Goal: Transaction & Acquisition: Purchase product/service

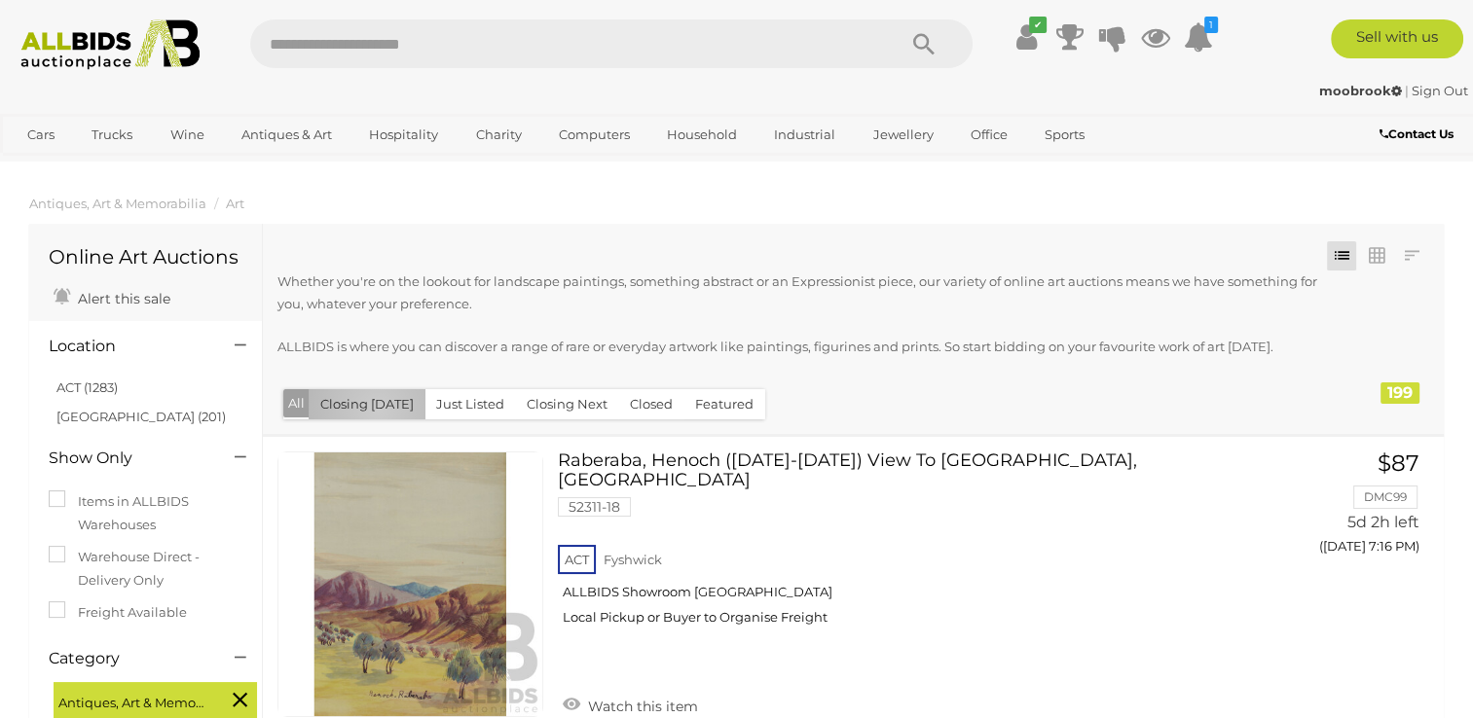
click at [377, 411] on button "Closing [DATE]" at bounding box center [367, 404] width 117 height 30
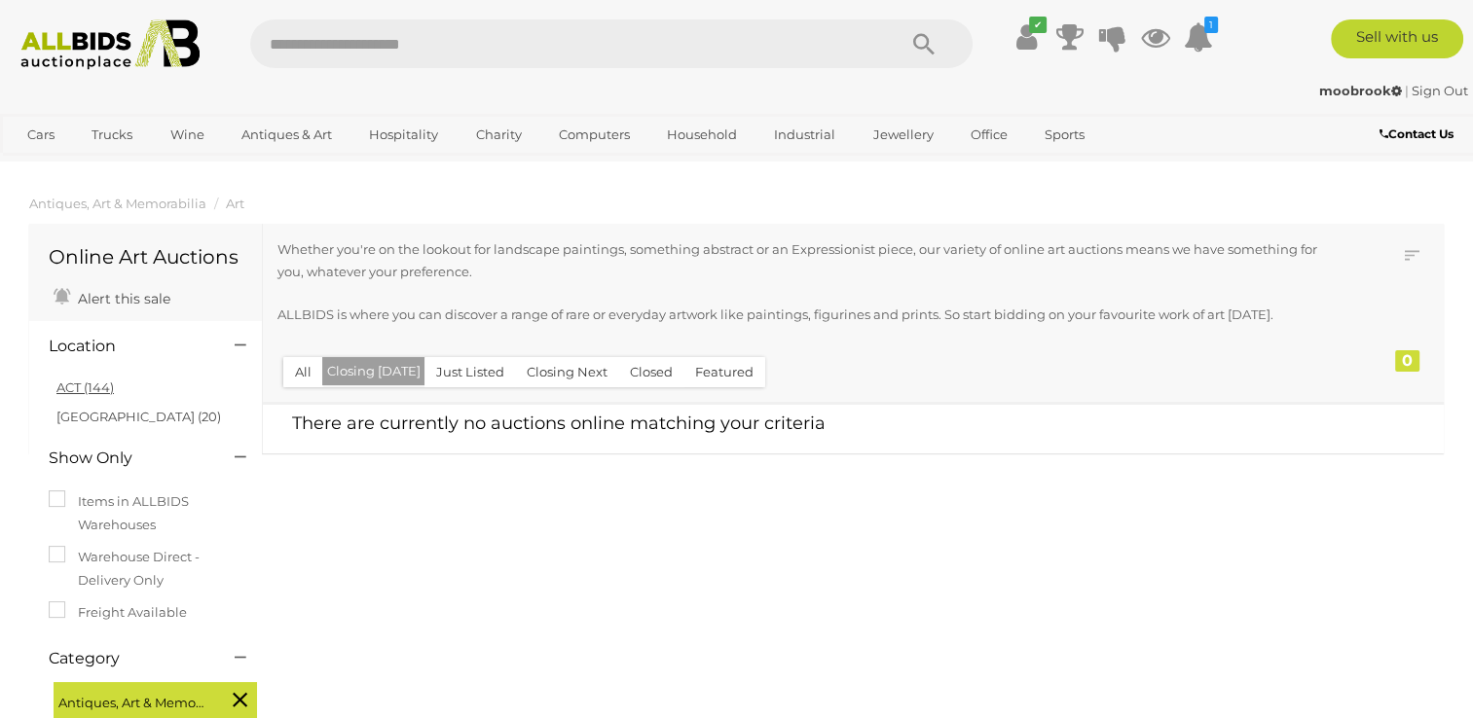
click at [92, 393] on link "ACT (144)" at bounding box center [84, 388] width 57 height 16
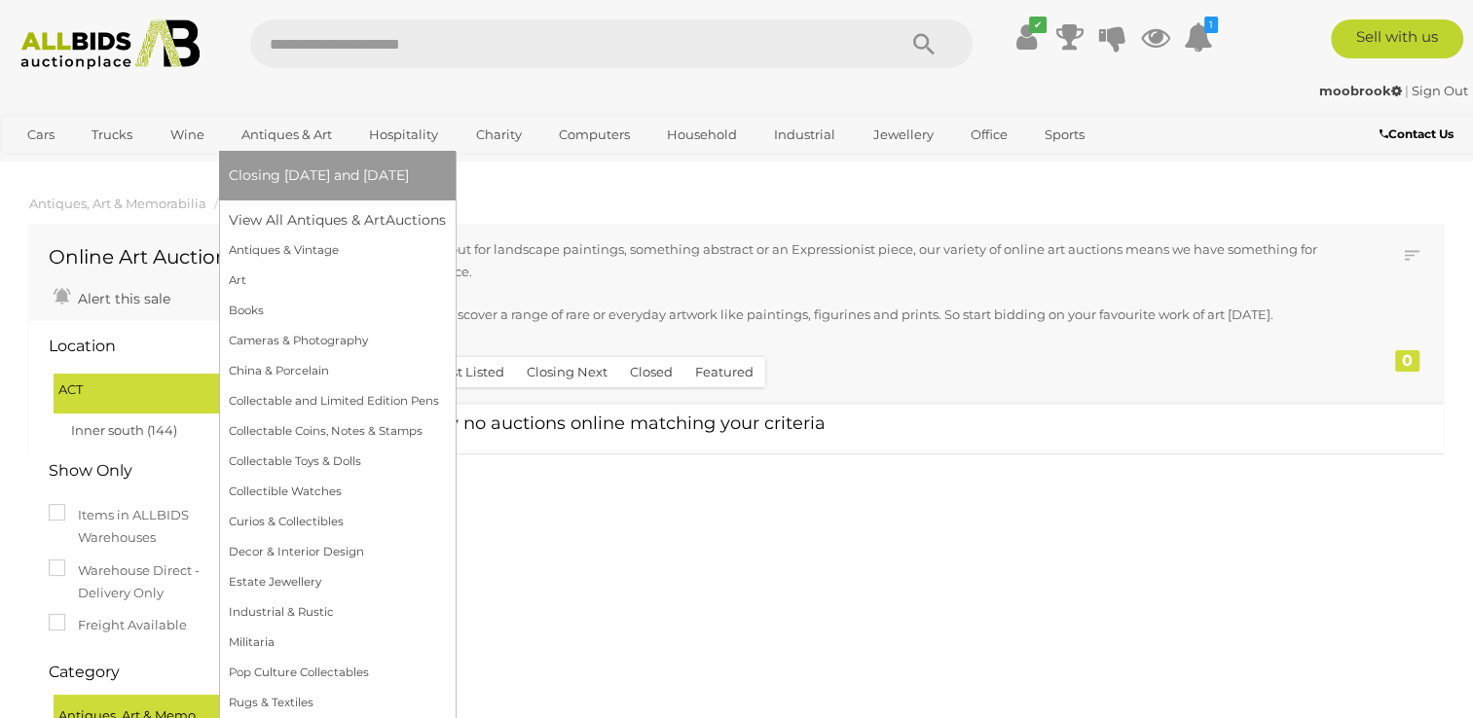
click at [269, 177] on span "Closing [DATE] and [DATE]" at bounding box center [319, 175] width 180 height 18
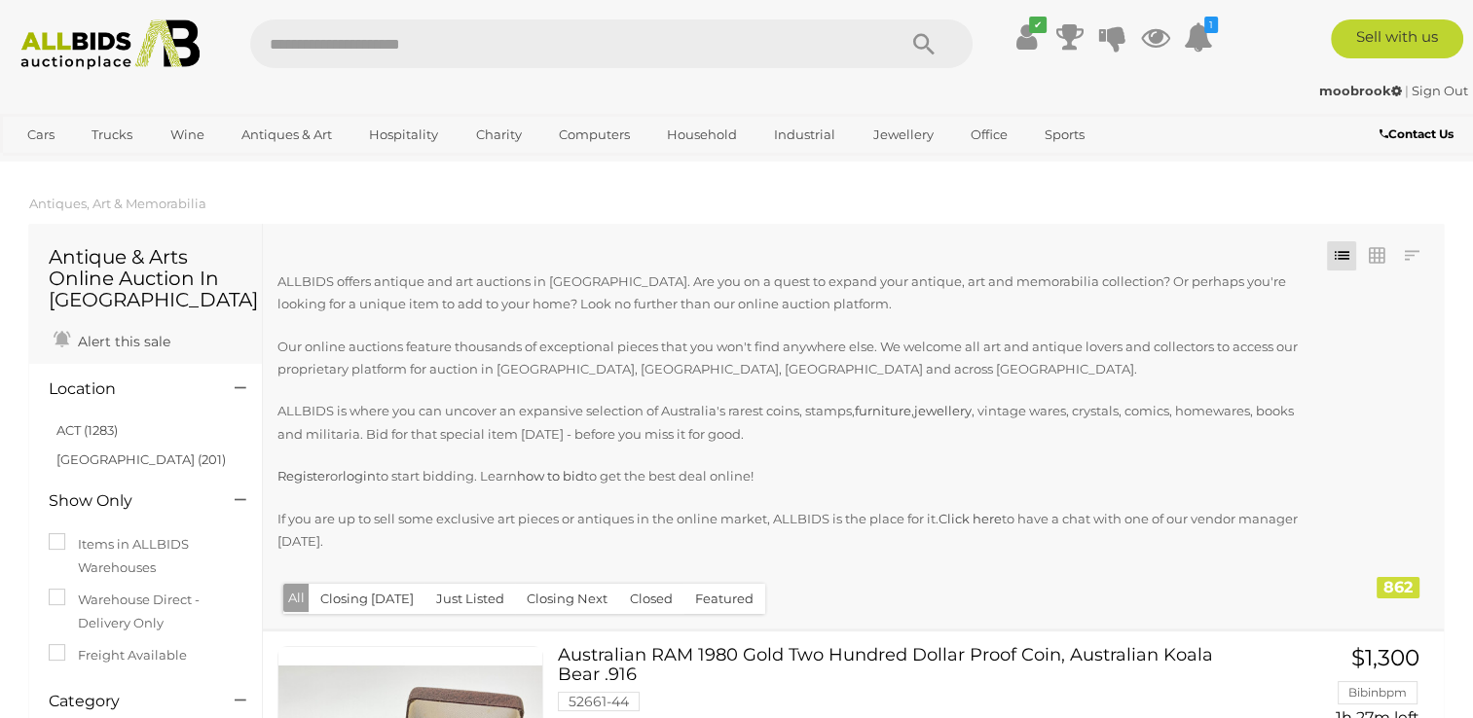
click at [382, 566] on div "ALLBIDS offers antique and art auctions in Australia. Are you on a quest to exp…" at bounding box center [804, 425] width 1055 height 308
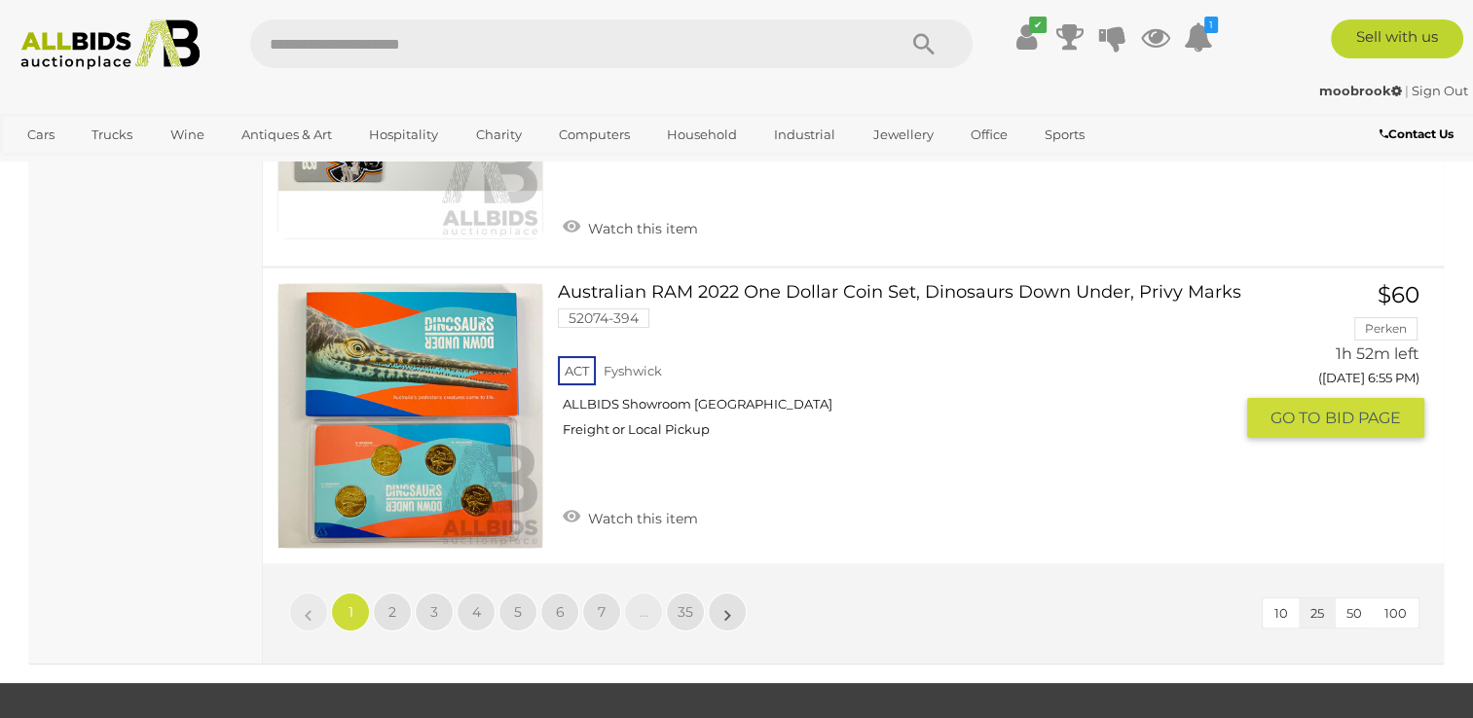
scroll to position [7663, 0]
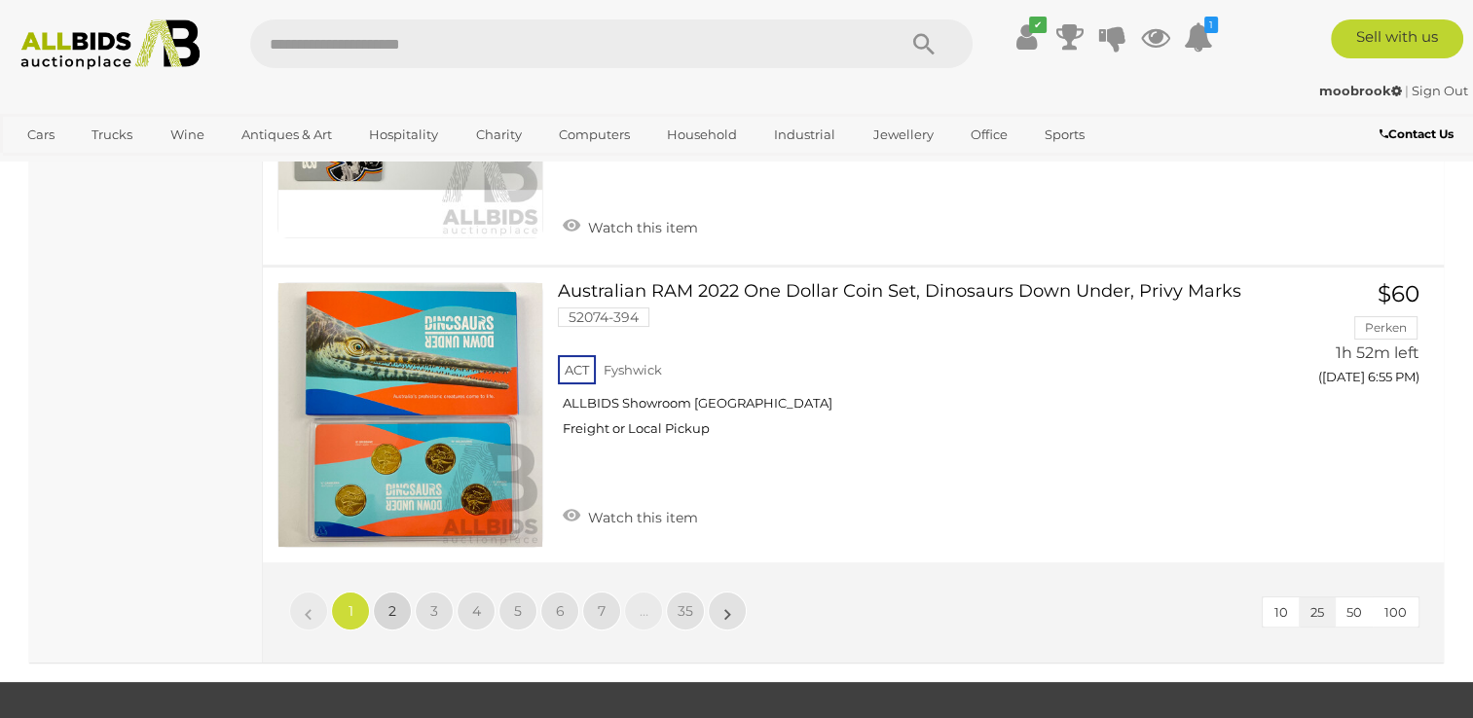
click at [388, 603] on span "2" at bounding box center [392, 612] width 8 height 18
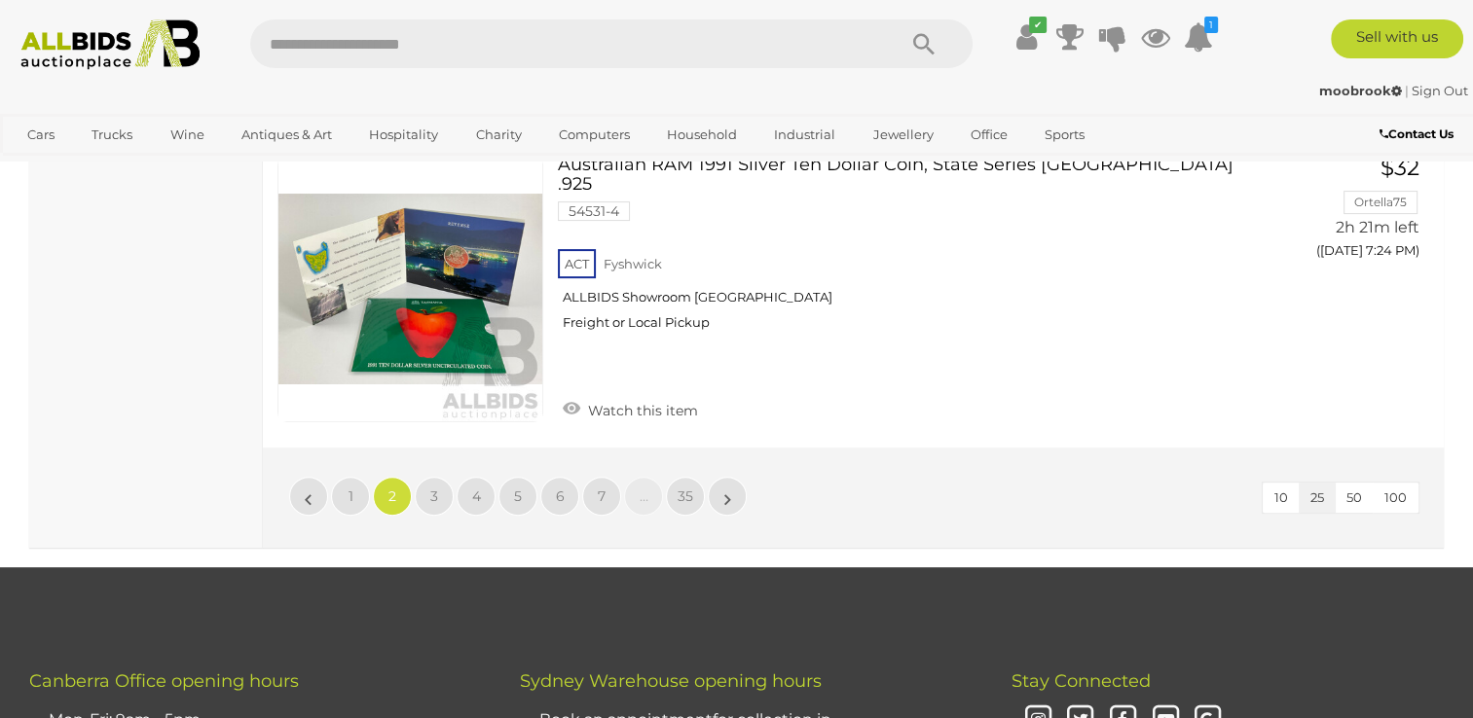
scroll to position [7851, 0]
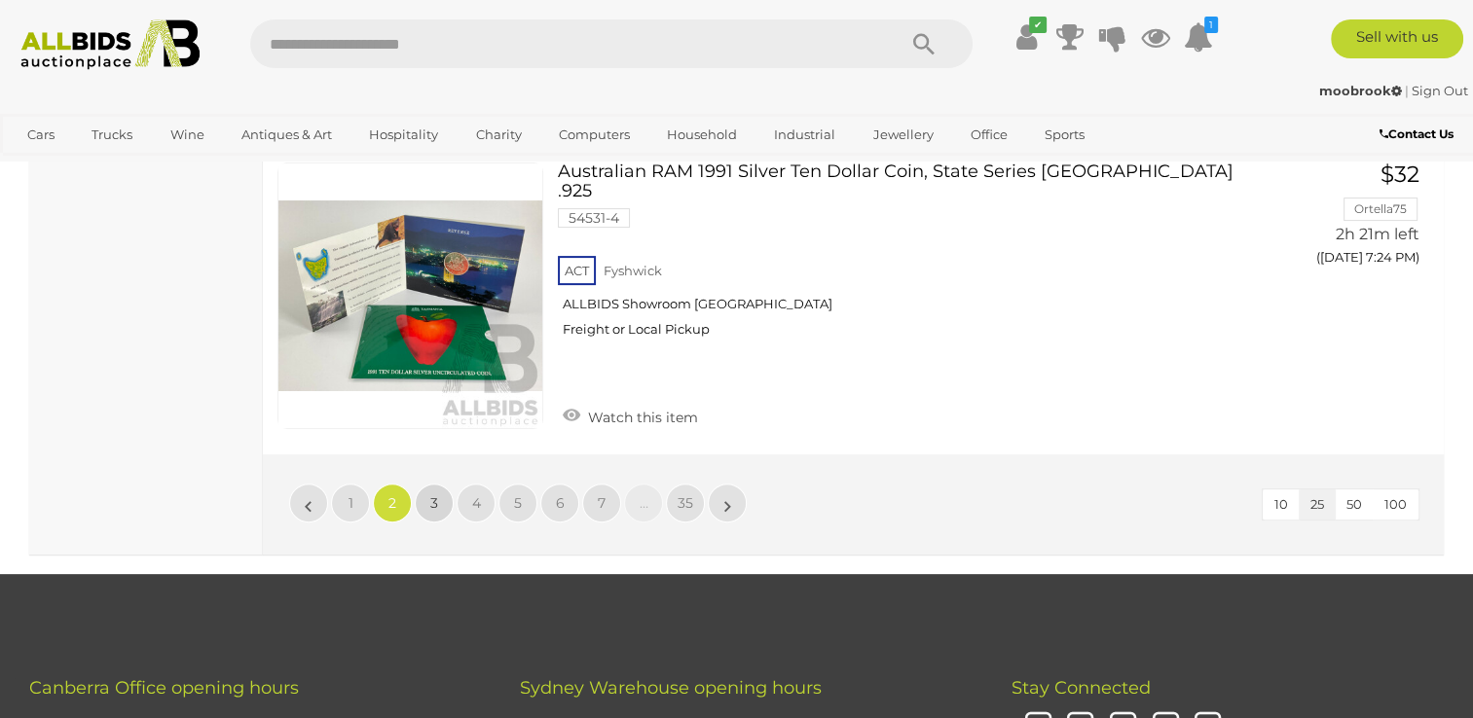
click at [426, 484] on link "3" at bounding box center [434, 503] width 39 height 39
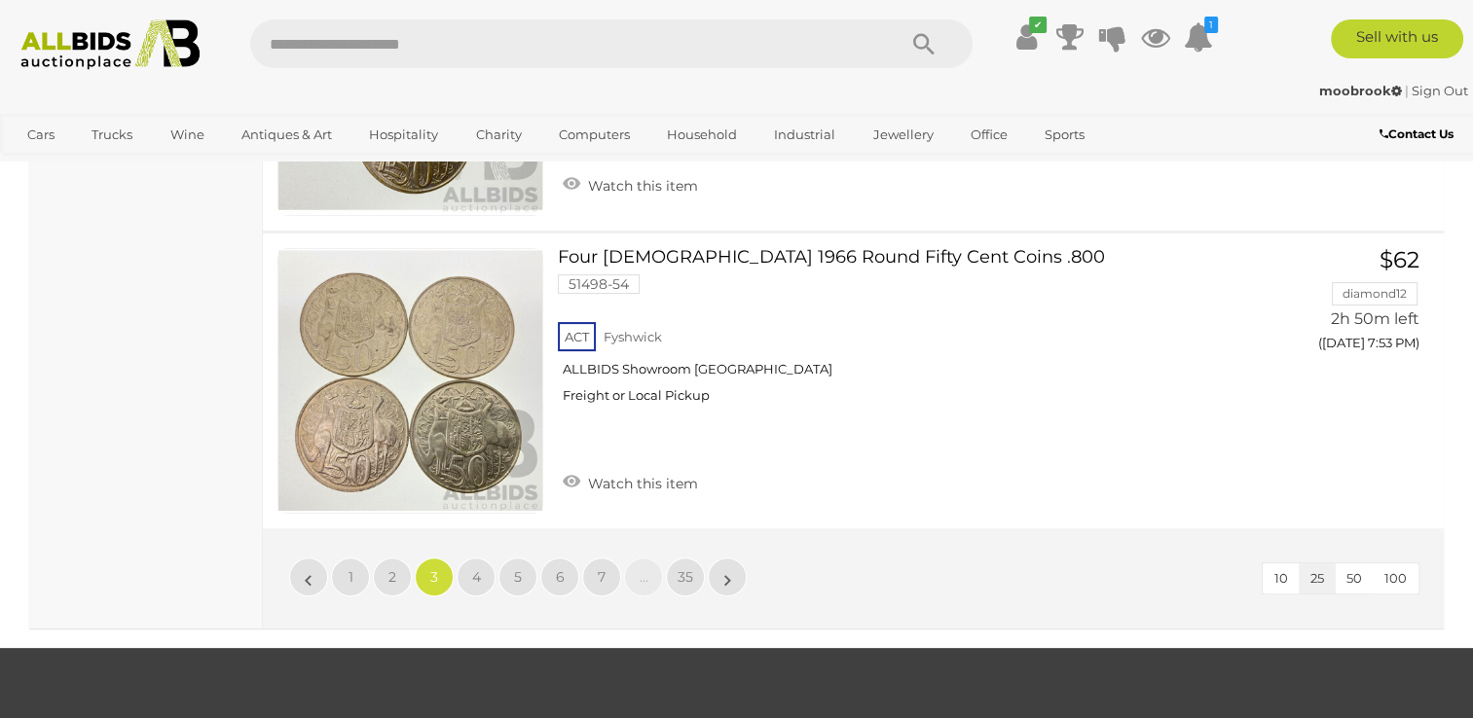
scroll to position [7847, 0]
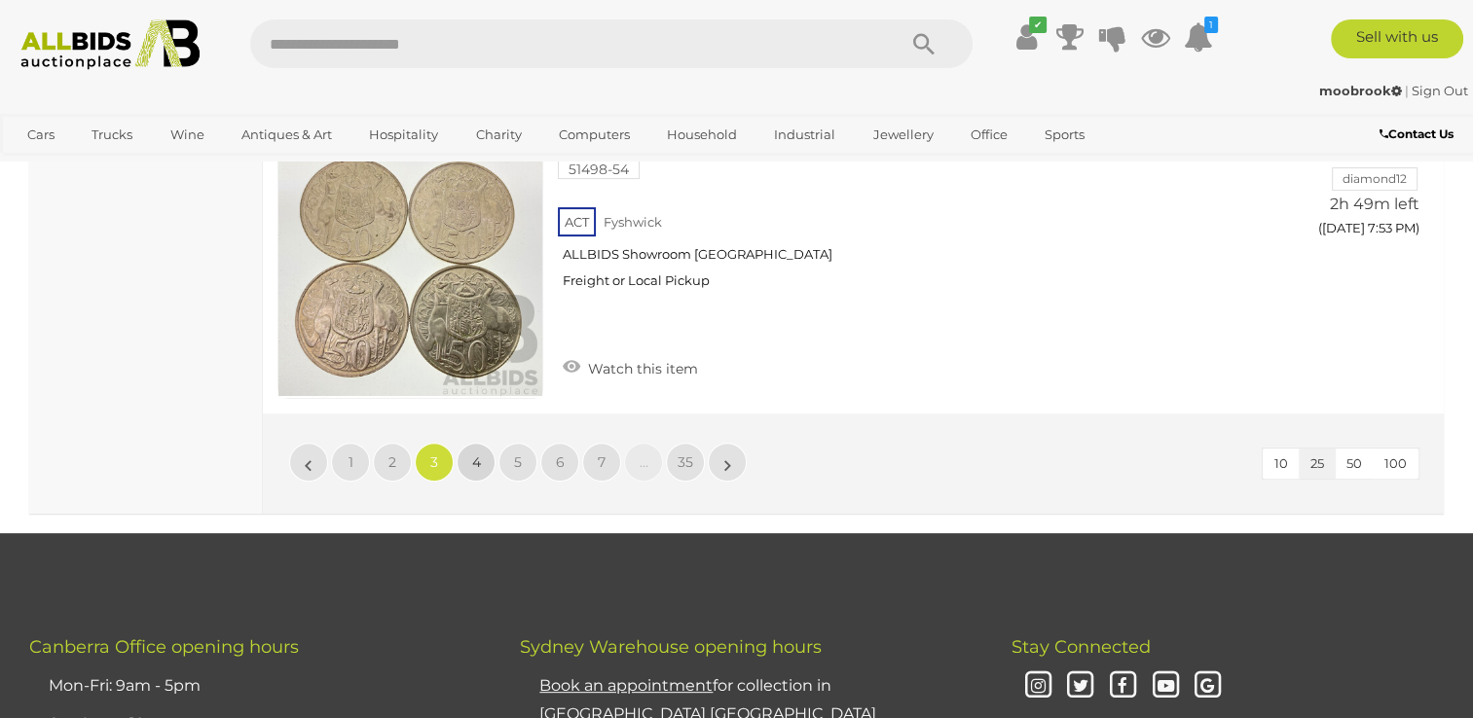
click at [478, 454] on span "4" at bounding box center [476, 463] width 9 height 18
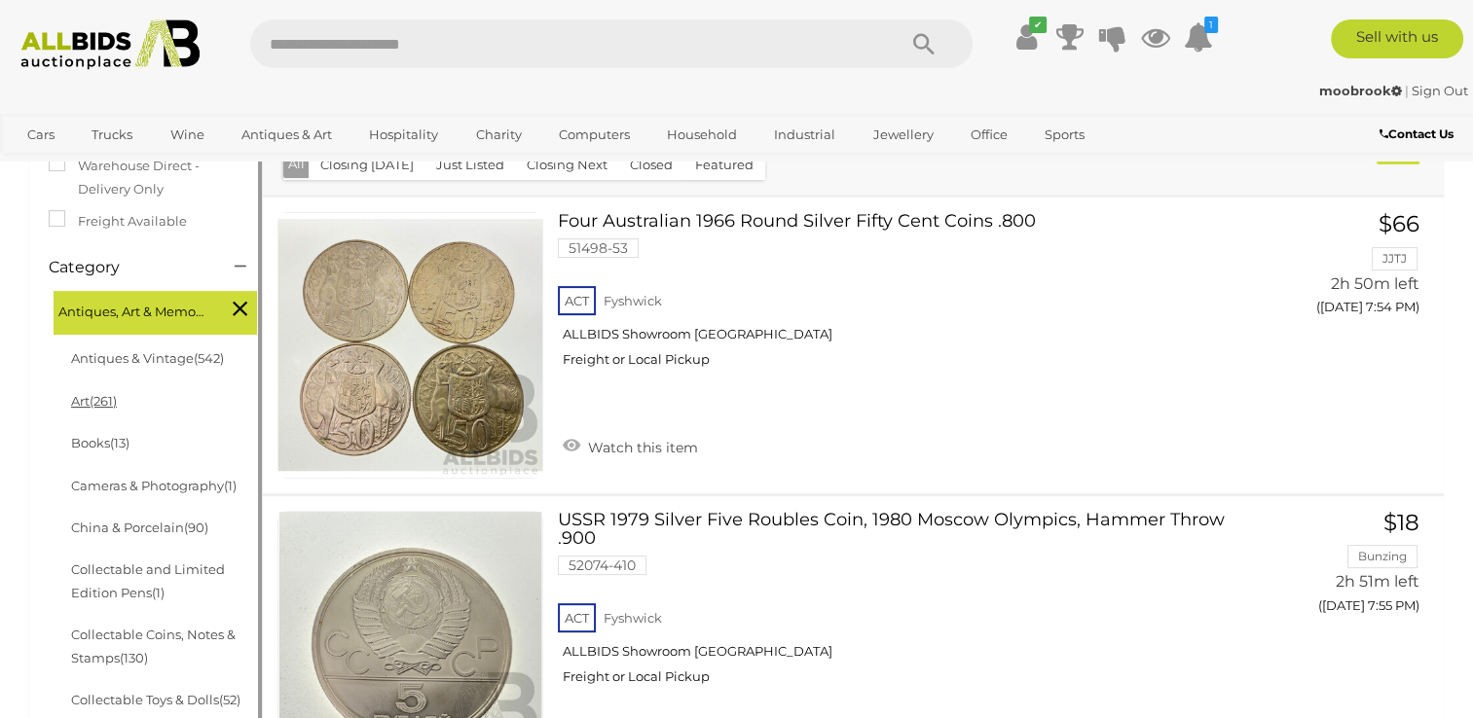
click at [77, 407] on link "Art (261)" at bounding box center [94, 401] width 46 height 16
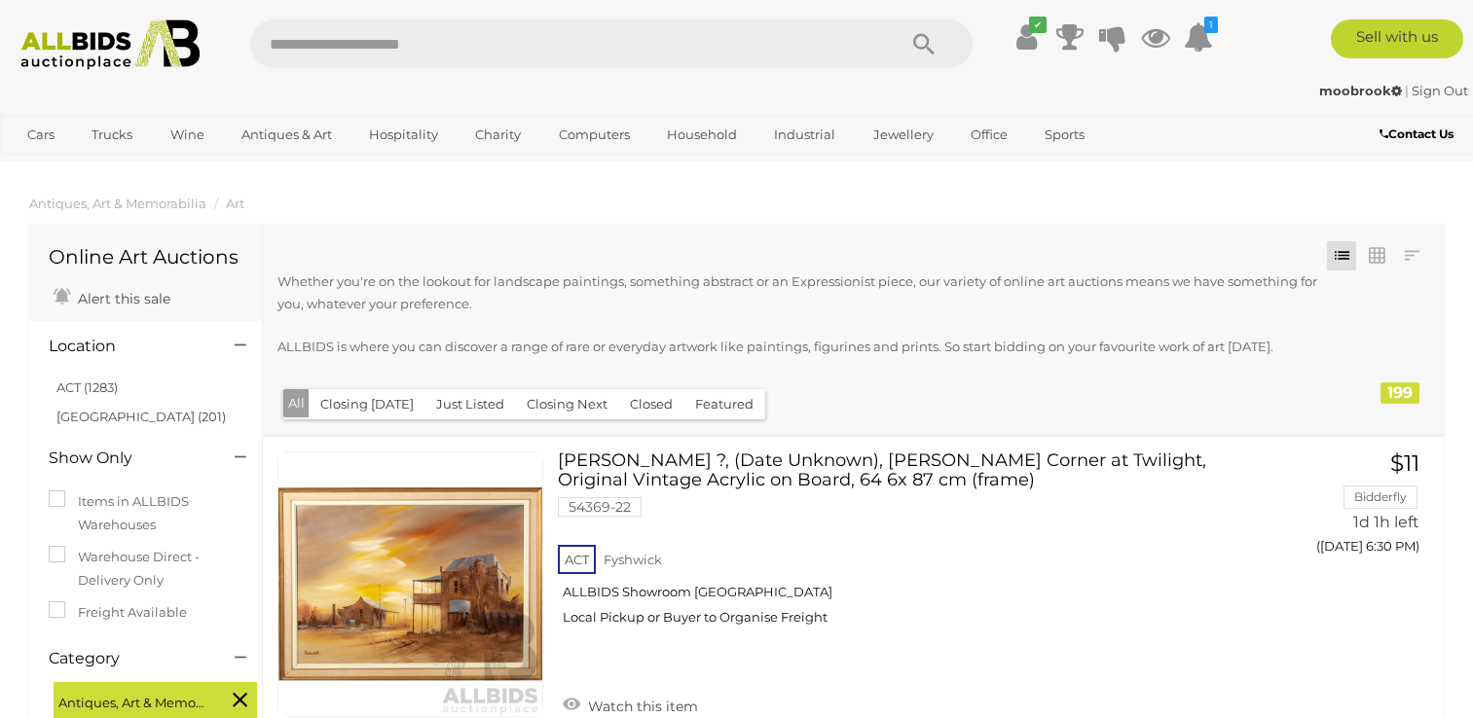
scroll to position [82, 0]
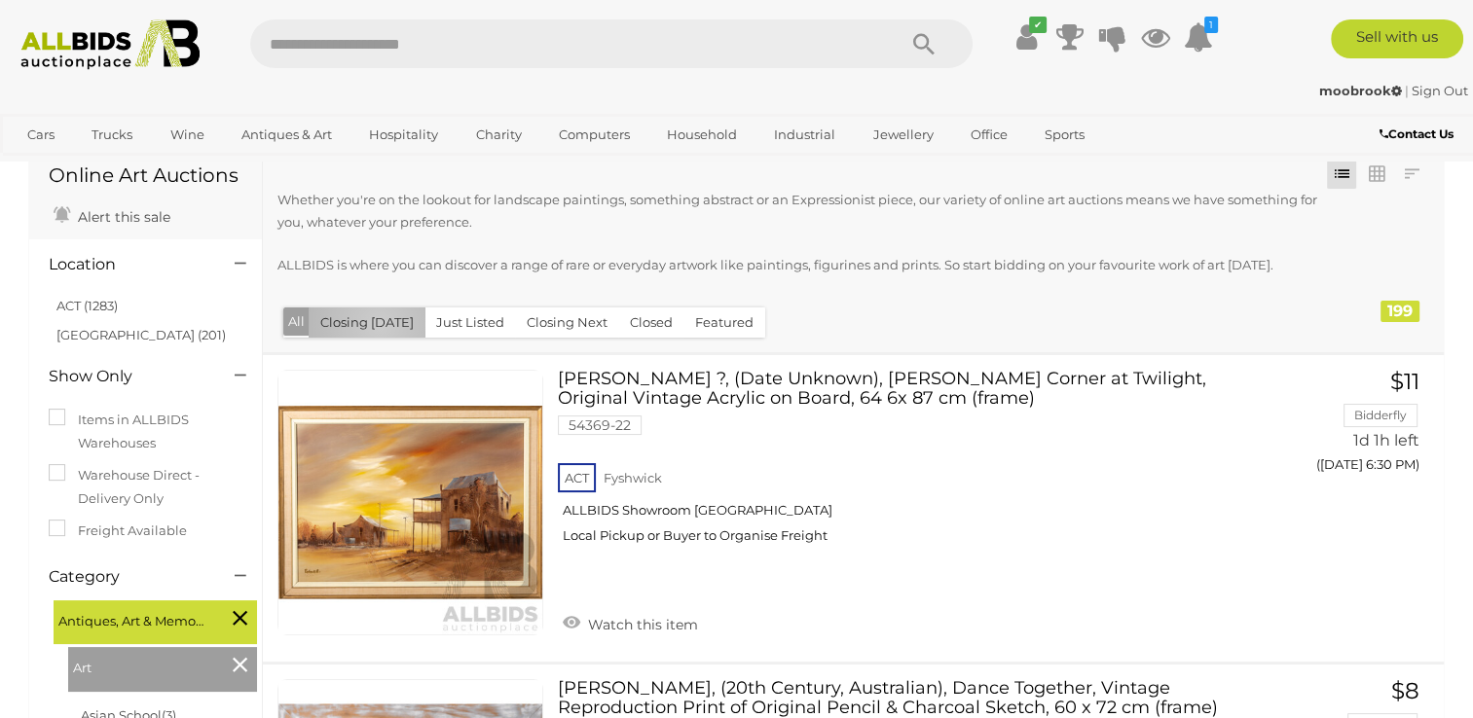
click at [379, 326] on button "Closing [DATE]" at bounding box center [367, 323] width 117 height 30
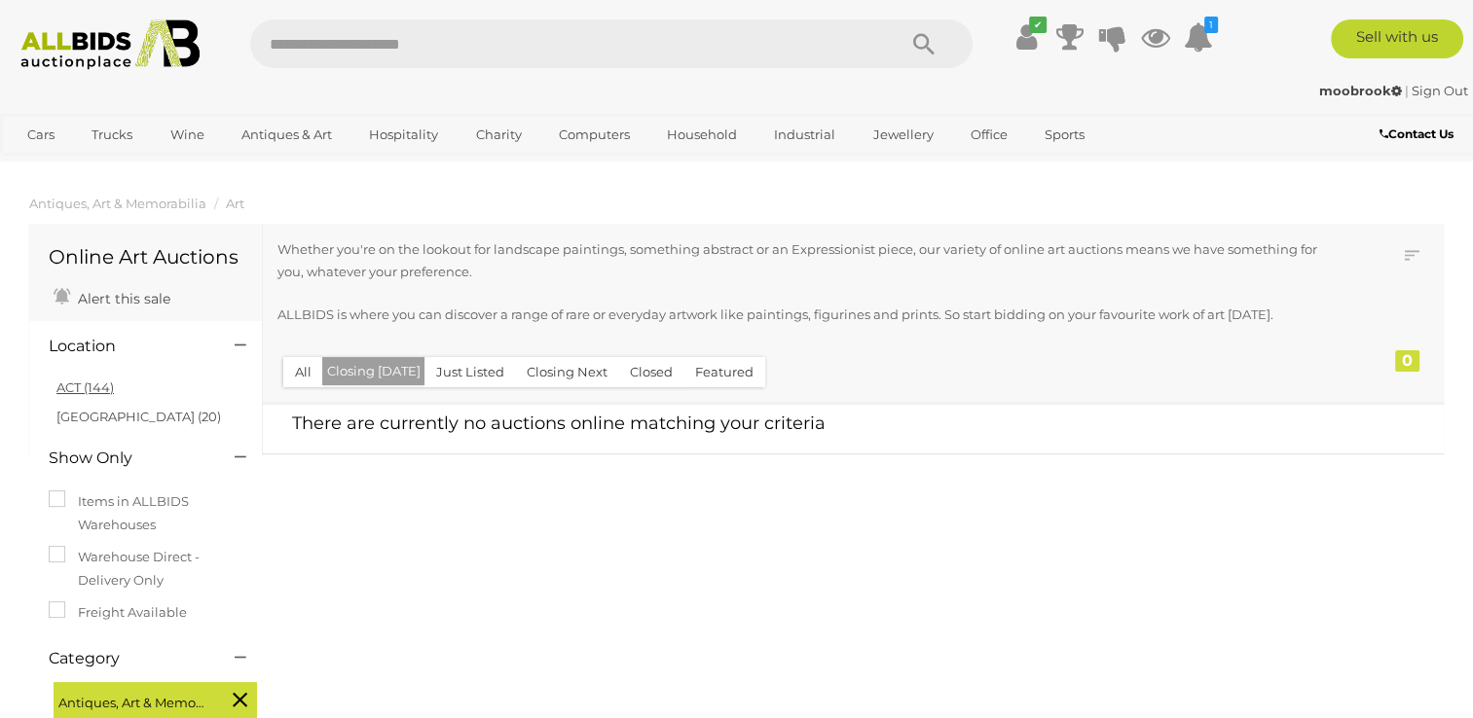
click at [74, 387] on link "ACT (144)" at bounding box center [84, 388] width 57 height 16
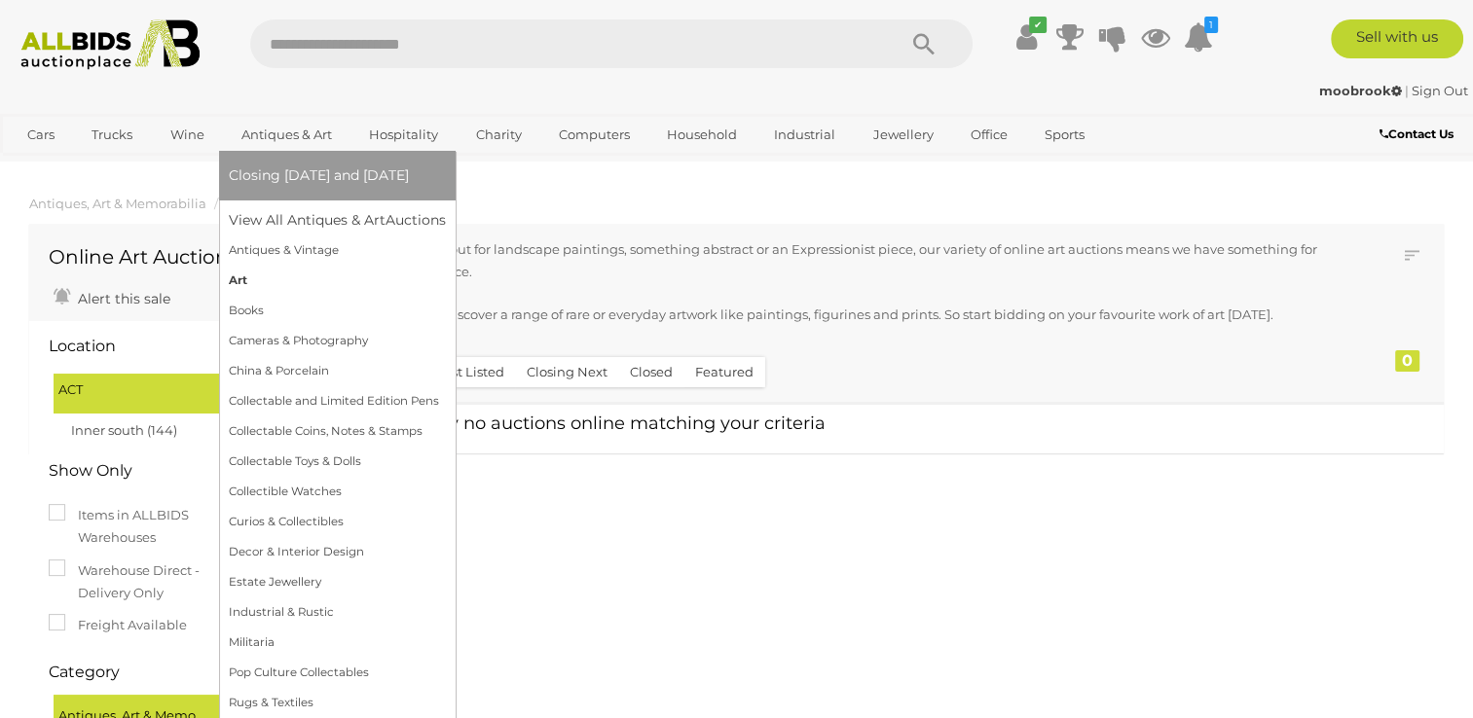
click at [235, 281] on link "Art" at bounding box center [337, 281] width 217 height 30
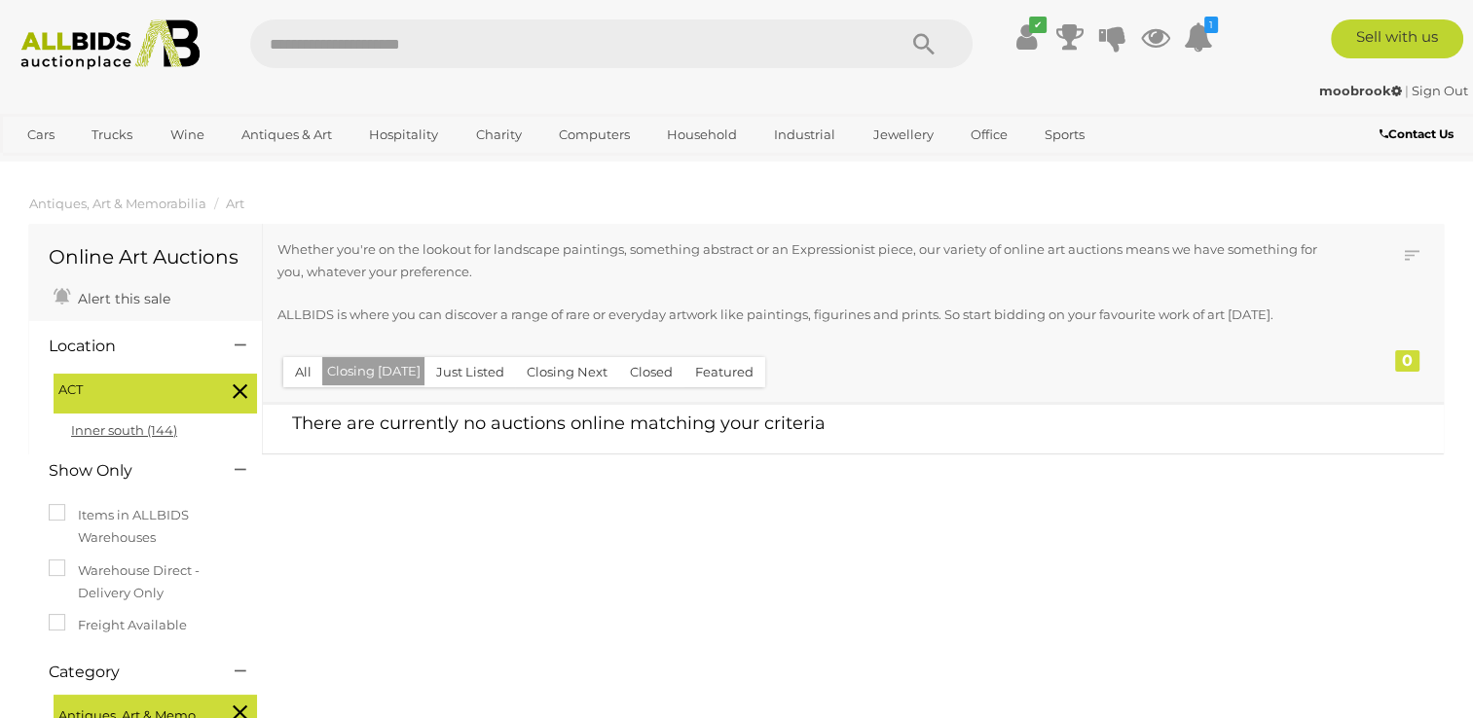
click at [128, 434] on link "Inner south (144)" at bounding box center [124, 431] width 106 height 16
